Goal: Information Seeking & Learning: Find specific fact

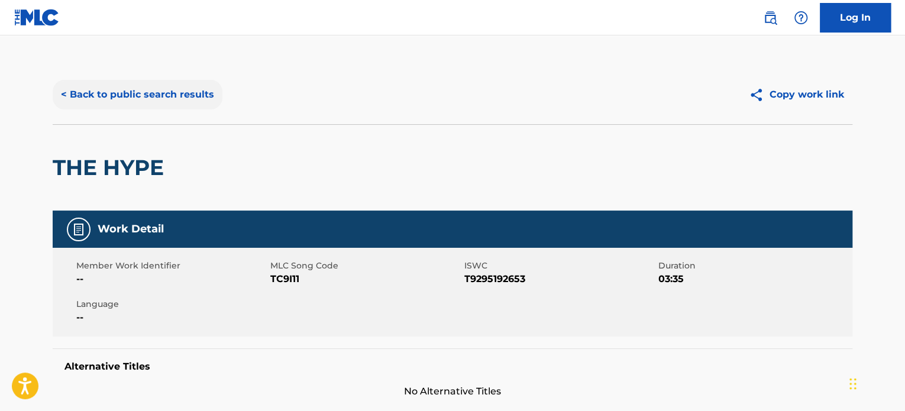
click at [184, 97] on button "< Back to public search results" at bounding box center [138, 95] width 170 height 30
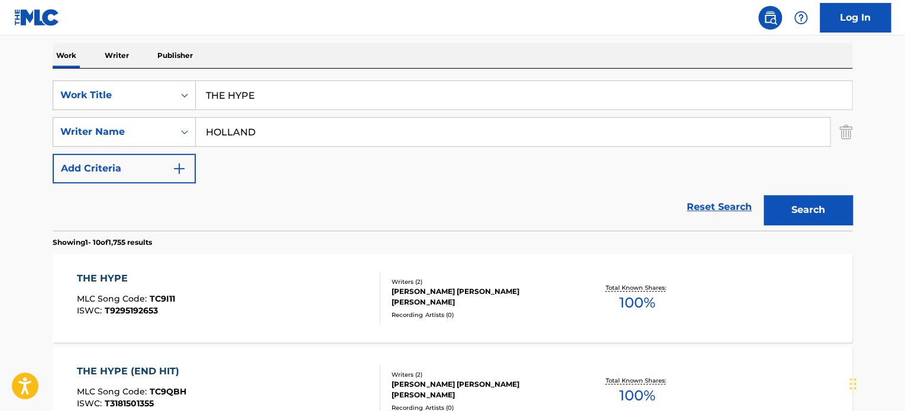
scroll to position [164, 0]
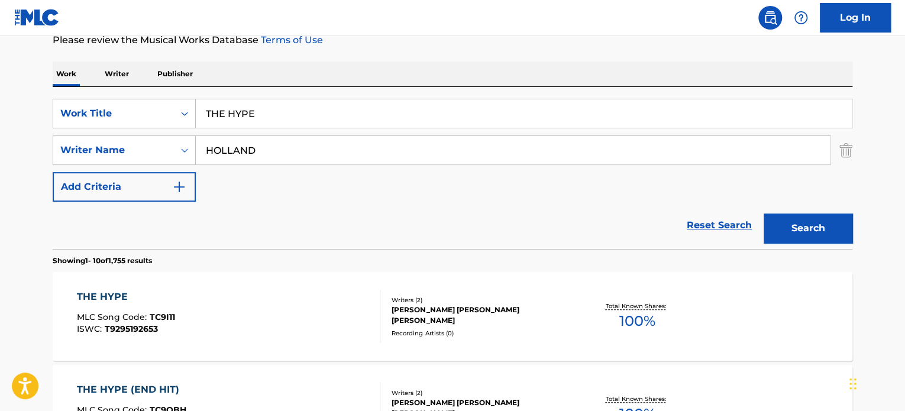
click at [282, 112] on input "THE HYPE" at bounding box center [524, 113] width 656 height 28
paste input "EASY [PERSON_NAME]"
type input "EASY TIME"
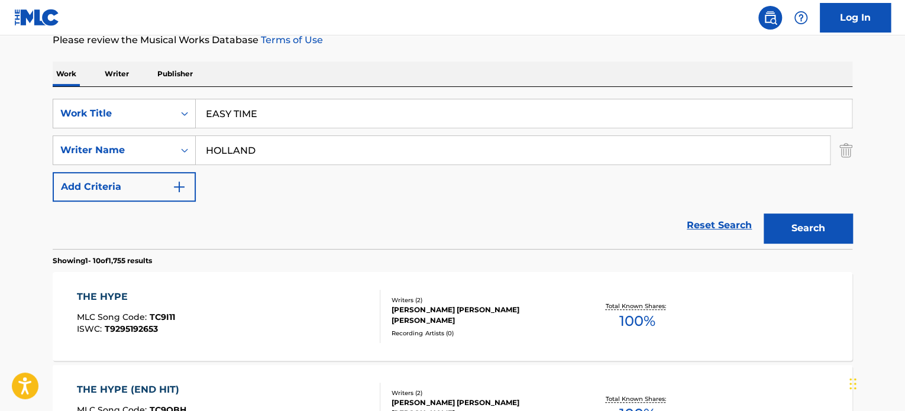
click at [277, 151] on input "HOLLAND" at bounding box center [513, 150] width 634 height 28
click at [277, 151] on input "METENIER" at bounding box center [513, 150] width 634 height 28
type input "METENIER"
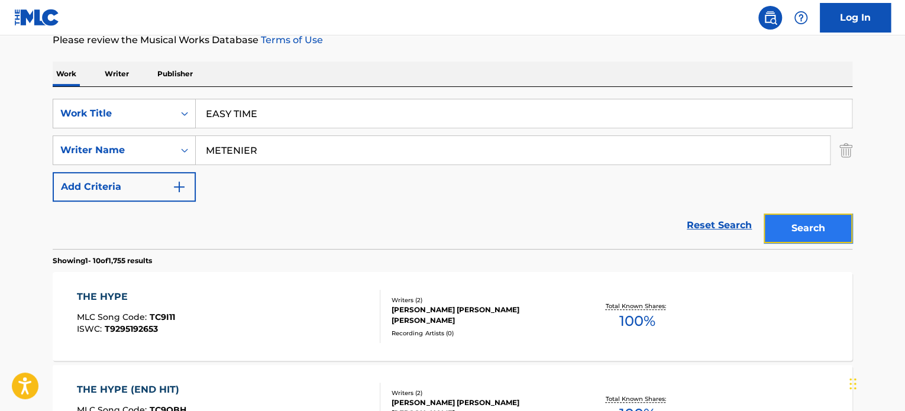
click at [773, 217] on button "Search" at bounding box center [808, 229] width 89 height 30
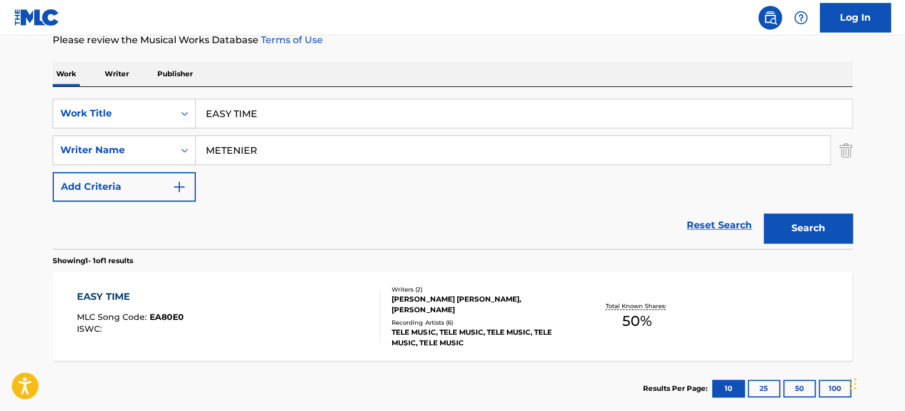
click at [264, 314] on div "EASY TIME MLC Song Code : EA80E0 ISWC :" at bounding box center [229, 316] width 304 height 53
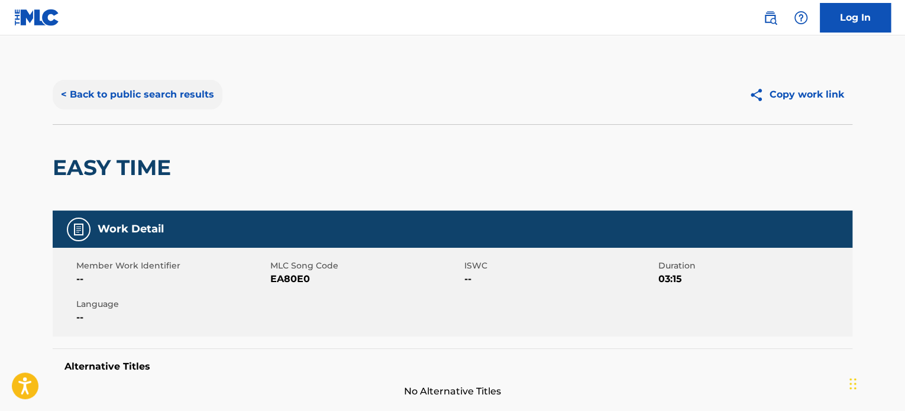
click at [193, 94] on button "< Back to public search results" at bounding box center [138, 95] width 170 height 30
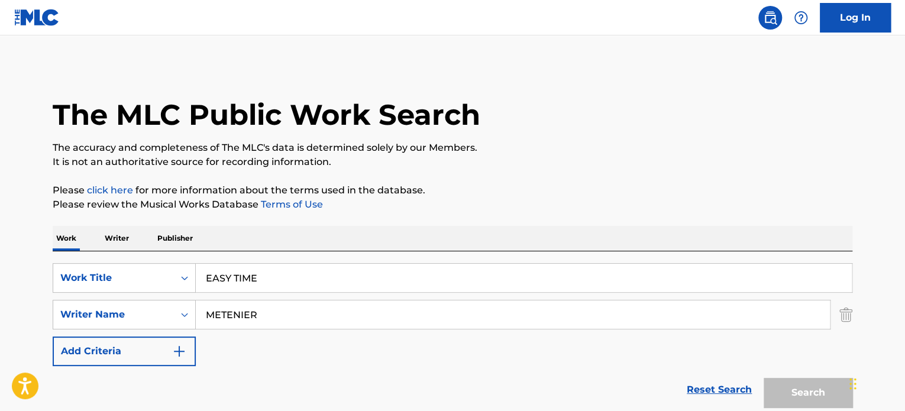
scroll to position [164, 0]
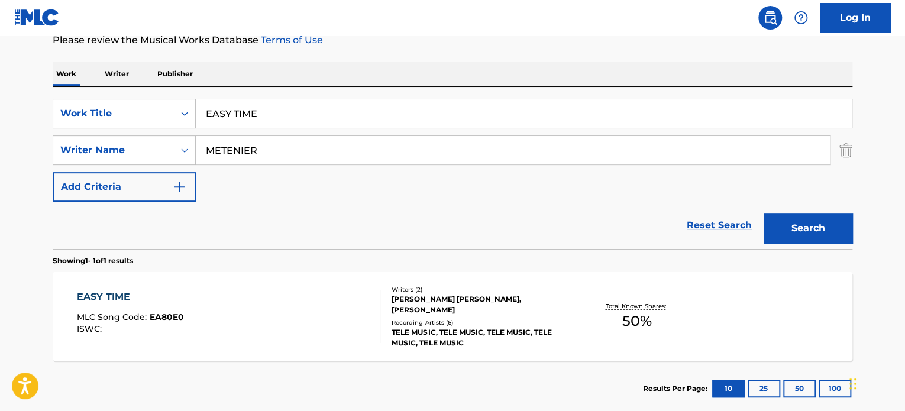
click at [257, 111] on input "EASY TIME" at bounding box center [524, 113] width 656 height 28
paste input "NOT LAT"
type input "NOT LATE"
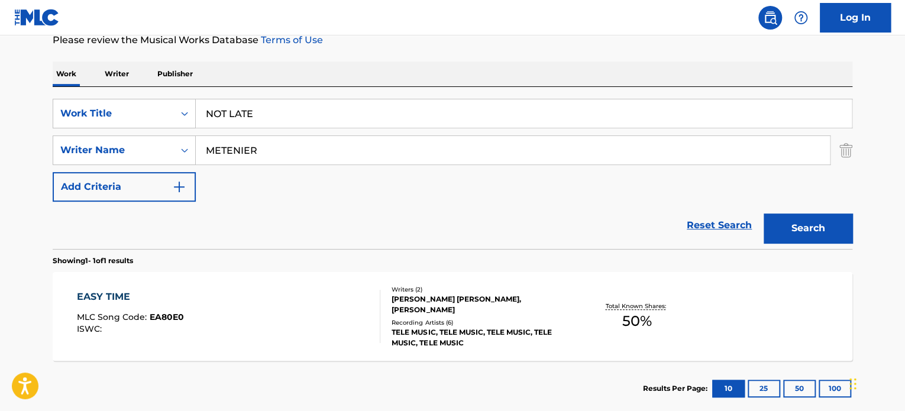
click at [271, 160] on input "METENIER" at bounding box center [513, 150] width 634 height 28
click at [271, 156] on input "SANDS" at bounding box center [513, 150] width 634 height 28
type input "SANDS"
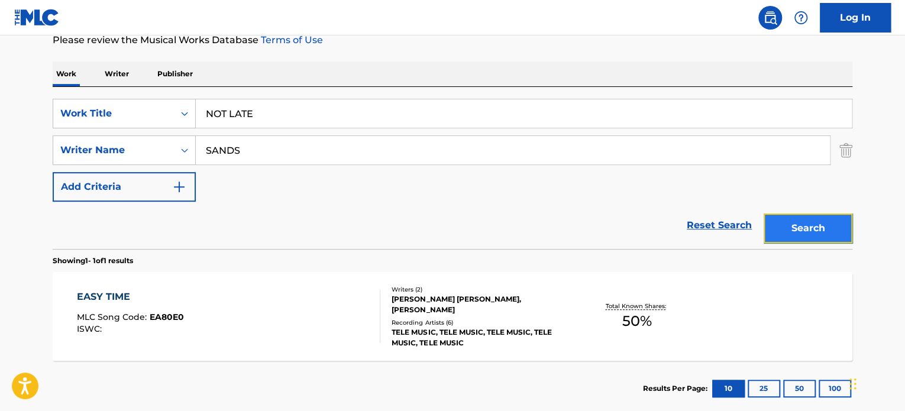
click at [799, 220] on button "Search" at bounding box center [808, 229] width 89 height 30
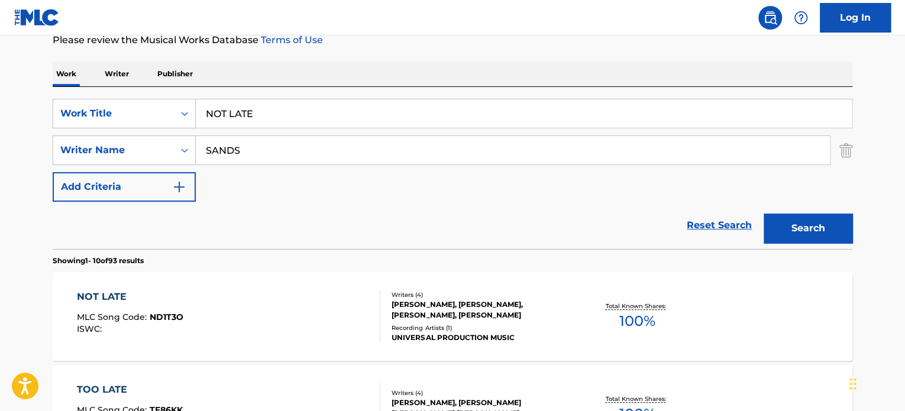
scroll to position [224, 0]
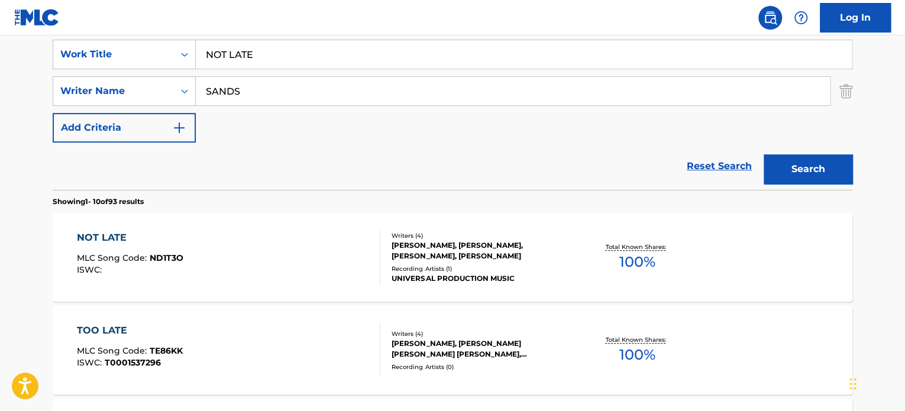
click at [292, 245] on div "NOT LATE MLC Song Code : ND1T3O ISWC :" at bounding box center [229, 257] width 304 height 53
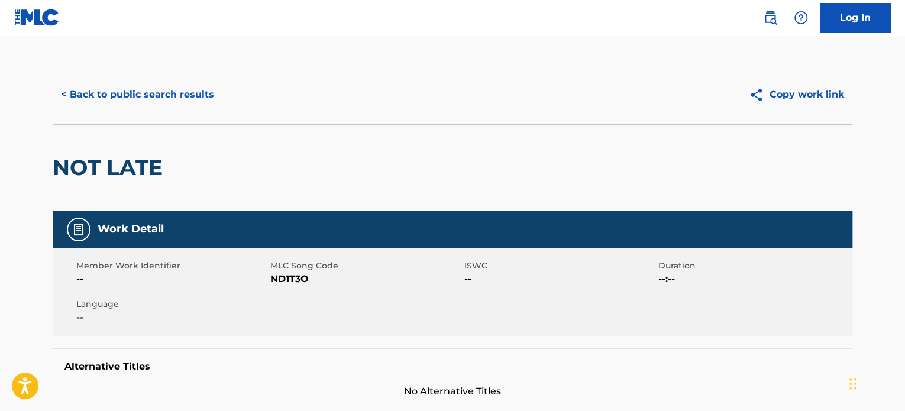
scroll to position [414, 0]
